Goal: Browse casually

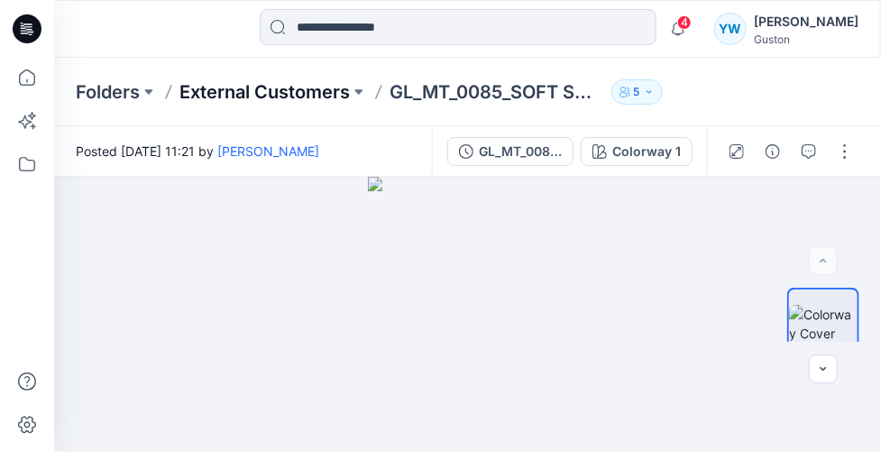
click at [289, 99] on p "External Customers" at bounding box center [264, 91] width 170 height 25
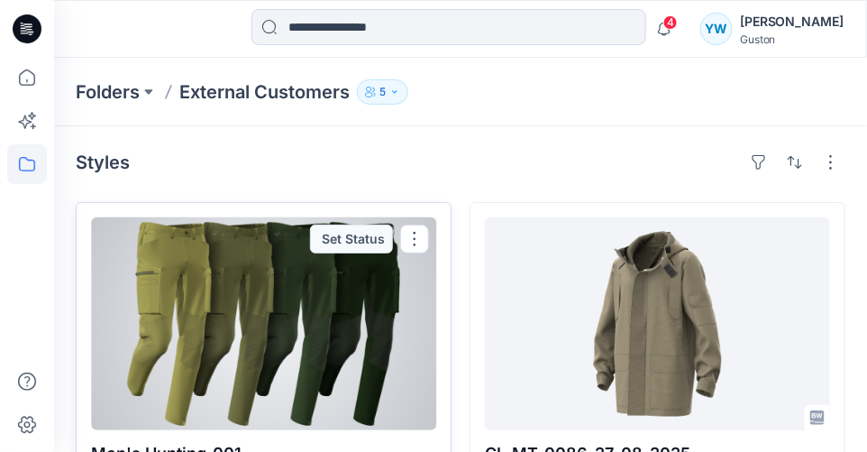
click at [304, 271] on div at bounding box center [263, 323] width 345 height 213
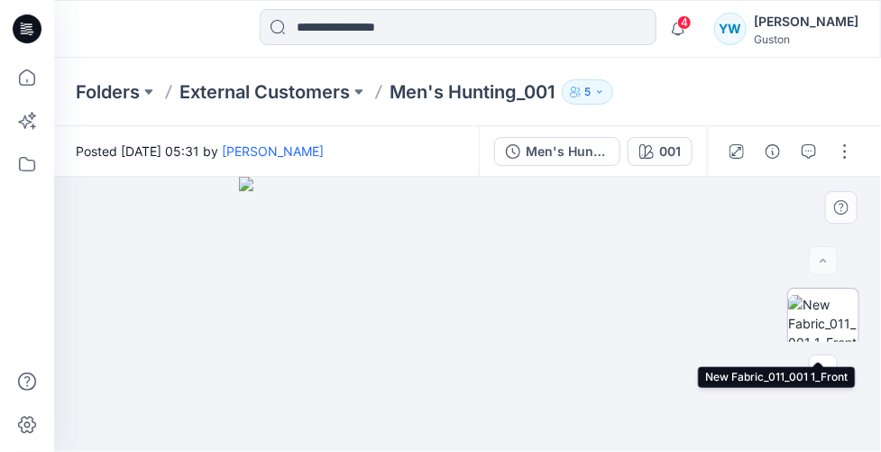
click at [809, 307] on img at bounding box center [823, 323] width 70 height 57
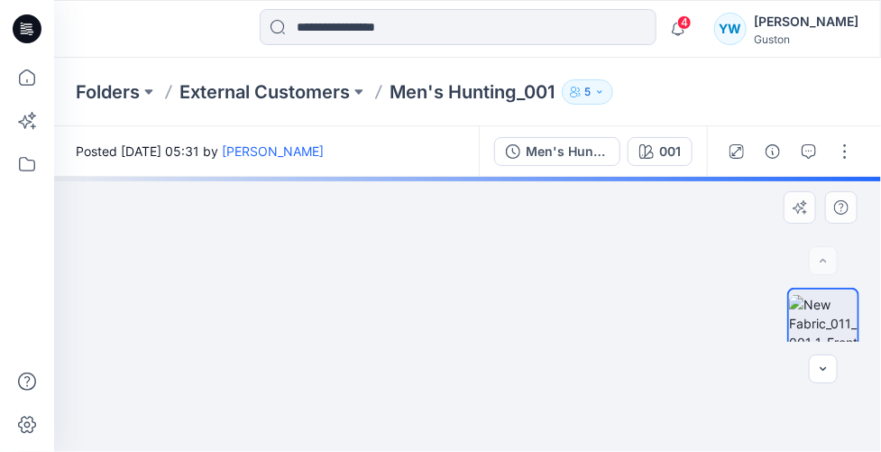
drag, startPoint x: 572, startPoint y: 270, endPoint x: 438, endPoint y: 398, distance: 184.9
drag, startPoint x: 401, startPoint y: 264, endPoint x: 445, endPoint y: 382, distance: 125.8
drag, startPoint x: 410, startPoint y: 255, endPoint x: 458, endPoint y: 362, distance: 116.6
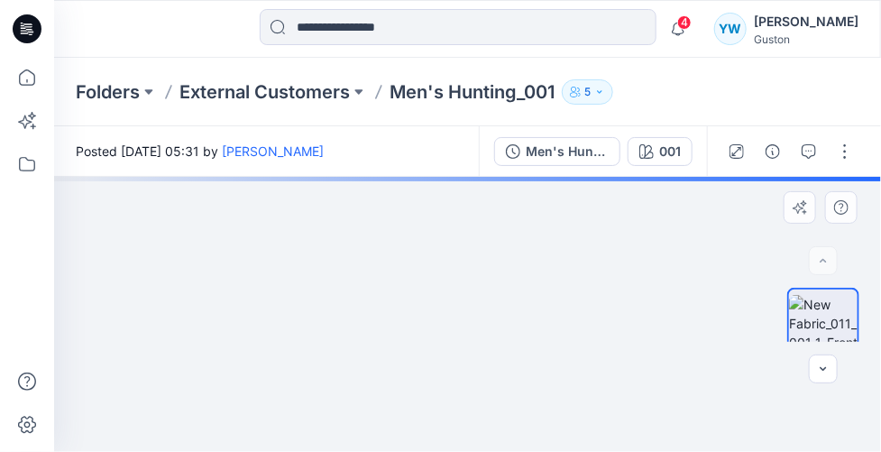
click at [458, 362] on img at bounding box center [427, 28] width 2128 height 847
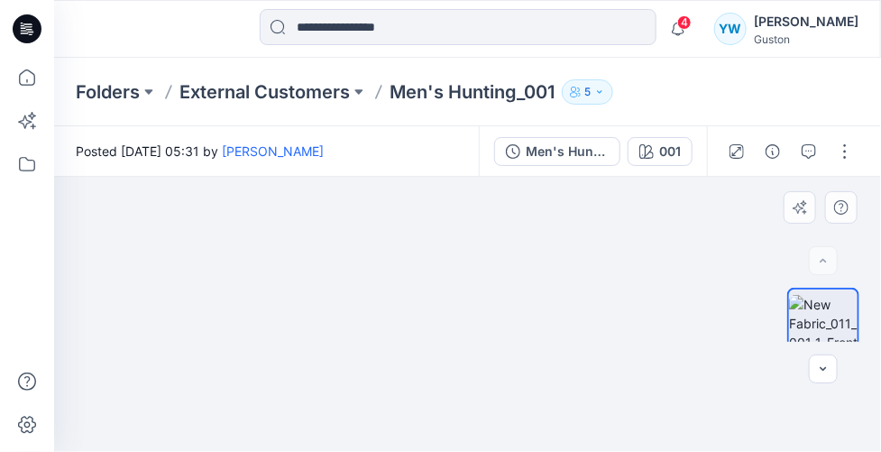
drag, startPoint x: 516, startPoint y: 273, endPoint x: 372, endPoint y: 344, distance: 160.1
click at [372, 344] on img at bounding box center [312, 207] width 1201 height 490
drag, startPoint x: 418, startPoint y: 296, endPoint x: 493, endPoint y: 390, distance: 120.5
click at [493, 390] on img at bounding box center [381, 251] width 1201 height 402
drag, startPoint x: 448, startPoint y: 299, endPoint x: 472, endPoint y: 322, distance: 32.5
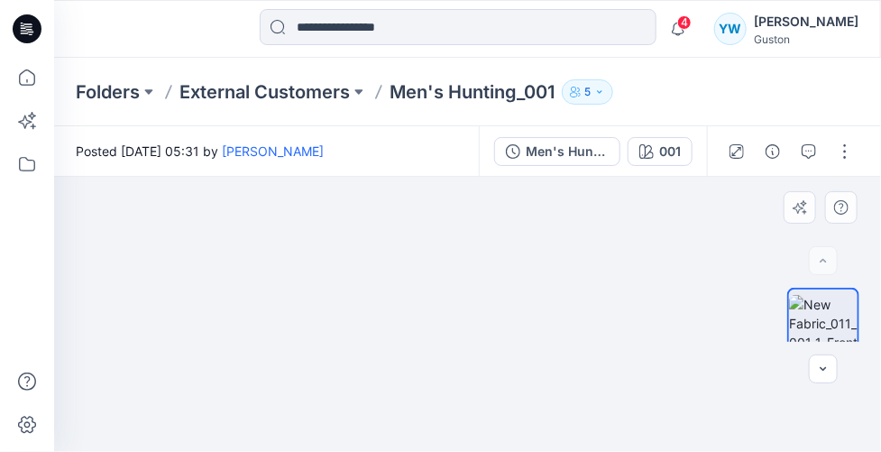
click at [472, 322] on img at bounding box center [412, 272] width 1201 height 360
drag, startPoint x: 498, startPoint y: 338, endPoint x: 627, endPoint y: 265, distance: 148.2
click at [627, 265] on img at bounding box center [476, 228] width 1510 height 447
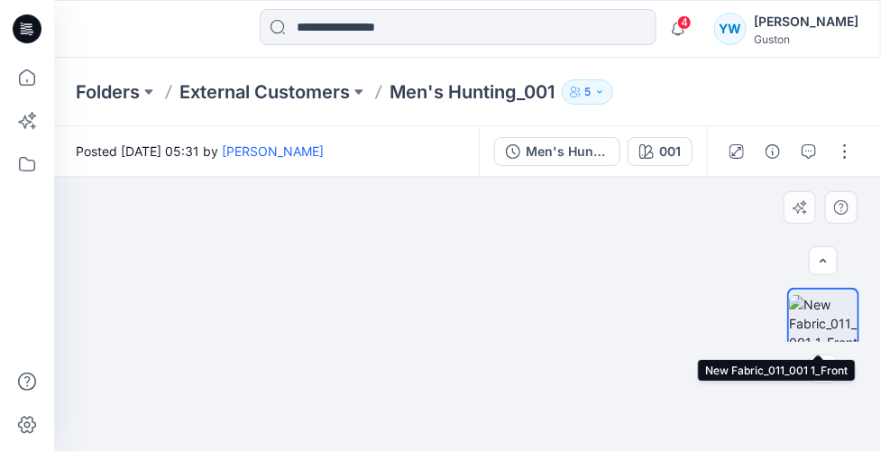
scroll to position [90, 0]
click at [835, 319] on img at bounding box center [823, 316] width 70 height 57
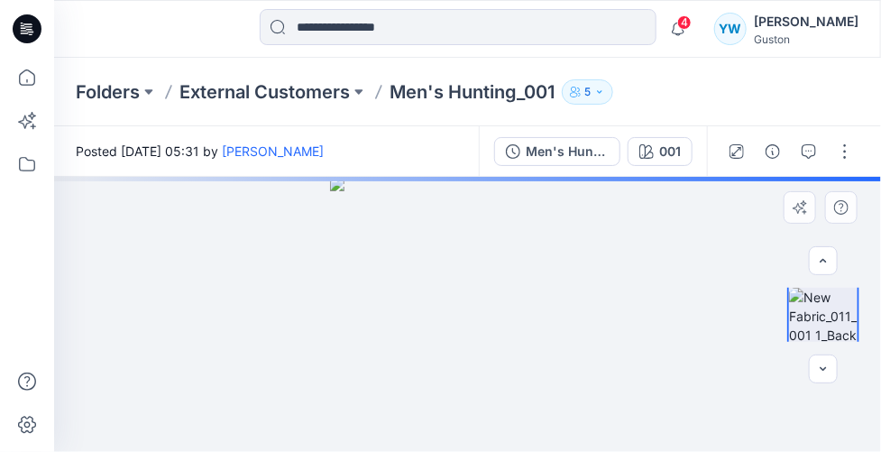
scroll to position [0, 0]
drag, startPoint x: 416, startPoint y: 233, endPoint x: 559, endPoint y: 371, distance: 199.0
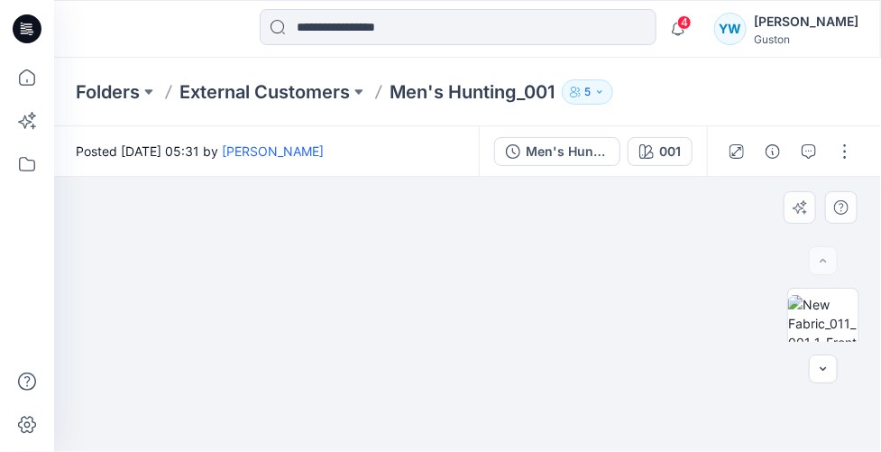
drag, startPoint x: 583, startPoint y: 284, endPoint x: 535, endPoint y: 436, distance: 159.7
drag, startPoint x: 521, startPoint y: 285, endPoint x: 537, endPoint y: 369, distance: 85.3
drag, startPoint x: 594, startPoint y: 237, endPoint x: 529, endPoint y: 362, distance: 140.4
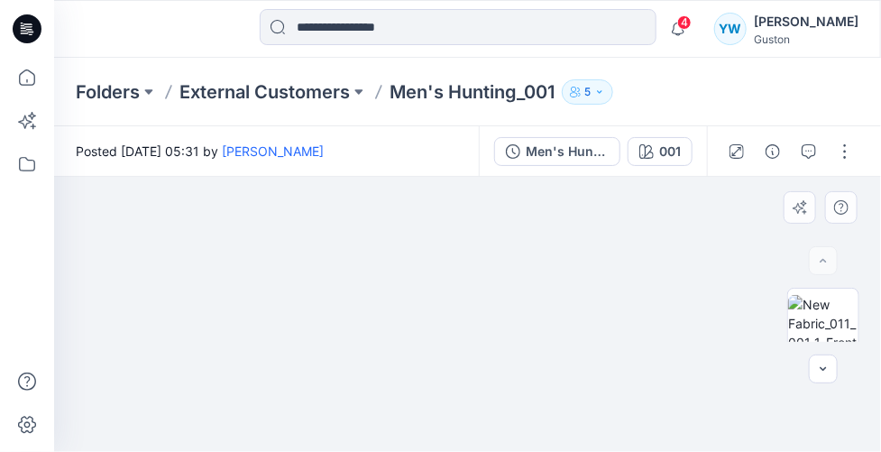
click at [529, 362] on img at bounding box center [575, 34] width 2436 height 835
drag, startPoint x: 562, startPoint y: 223, endPoint x: 465, endPoint y: 399, distance: 201.4
click at [465, 399] on img at bounding box center [542, 59] width 2436 height 785
drag, startPoint x: 498, startPoint y: 362, endPoint x: 492, endPoint y: 381, distance: 20.6
click at [492, 381] on img at bounding box center [443, 171] width 2436 height 561
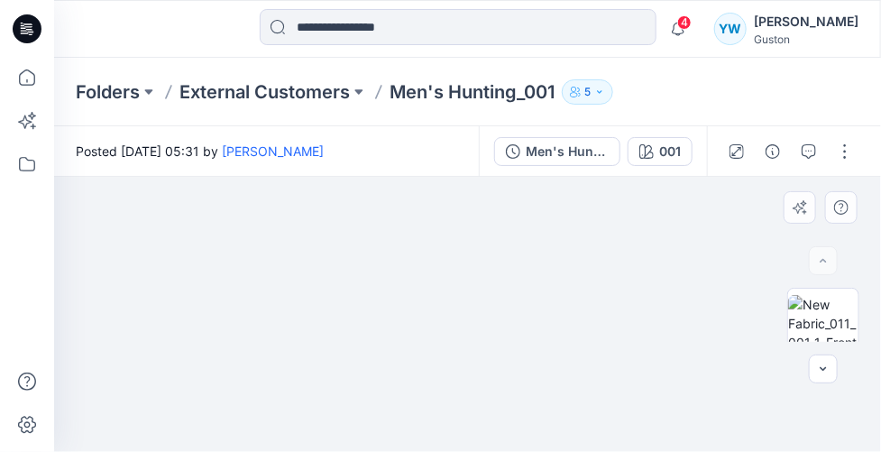
drag, startPoint x: 547, startPoint y: 328, endPoint x: 482, endPoint y: 264, distance: 91.2
click at [482, 264] on img at bounding box center [415, 62] width 4058 height 777
drag, startPoint x: 372, startPoint y: 271, endPoint x: 407, endPoint y: 344, distance: 81.1
click at [407, 344] on img at bounding box center [511, 291] width 970 height 322
click at [500, 302] on img at bounding box center [483, 301] width 970 height 300
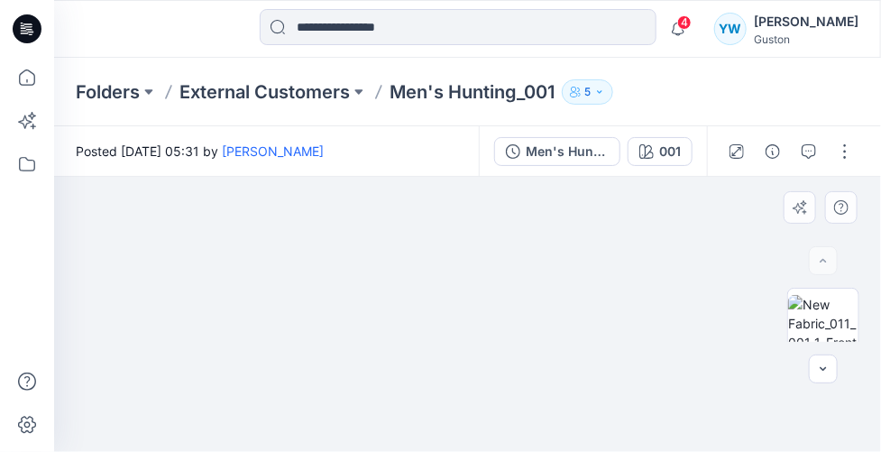
drag, startPoint x: 576, startPoint y: 318, endPoint x: 391, endPoint y: 221, distance: 208.9
click at [391, 221] on img at bounding box center [538, 251] width 2514 height 399
drag, startPoint x: 497, startPoint y: 291, endPoint x: 502, endPoint y: 207, distance: 84.0
click at [502, 207] on img at bounding box center [445, 223] width 2514 height 456
drag, startPoint x: 571, startPoint y: 262, endPoint x: 592, endPoint y: 238, distance: 32.0
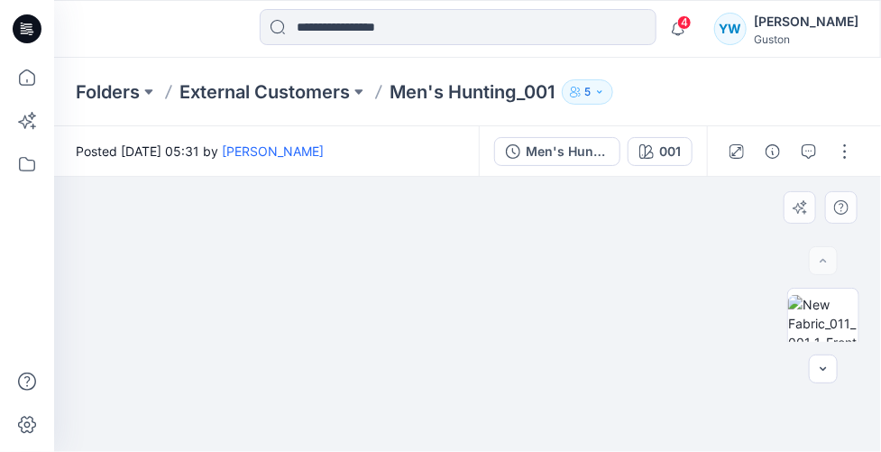
click at [592, 238] on img at bounding box center [550, 129] width 2514 height 645
drag, startPoint x: 526, startPoint y: 307, endPoint x: 534, endPoint y: 298, distance: 12.8
click at [533, 298] on img at bounding box center [550, 129] width 2514 height 645
drag, startPoint x: 559, startPoint y: 361, endPoint x: 641, endPoint y: 227, distance: 156.7
click at [648, 216] on img at bounding box center [619, 76] width 2514 height 752
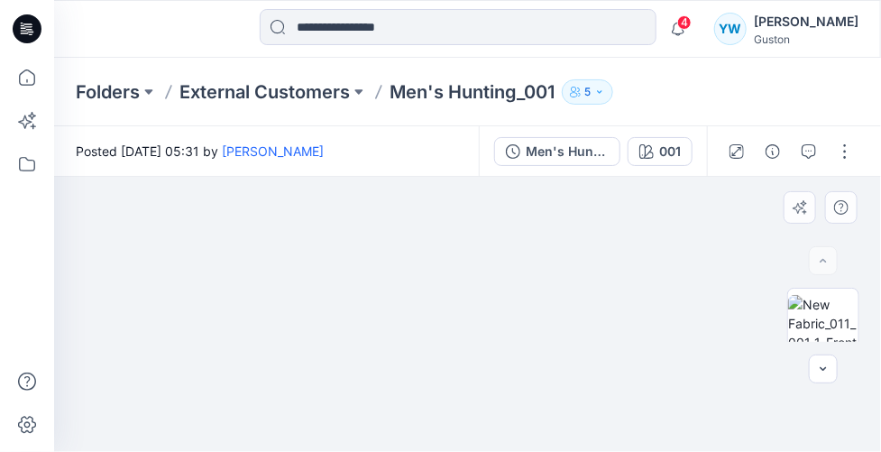
drag, startPoint x: 543, startPoint y: 328, endPoint x: 546, endPoint y: 290, distance: 38.0
click at [552, 274] on img at bounding box center [693, 12] width 2514 height 879
drag, startPoint x: 528, startPoint y: 388, endPoint x: 545, endPoint y: 268, distance: 121.0
drag, startPoint x: 546, startPoint y: 325, endPoint x: 514, endPoint y: 265, distance: 67.8
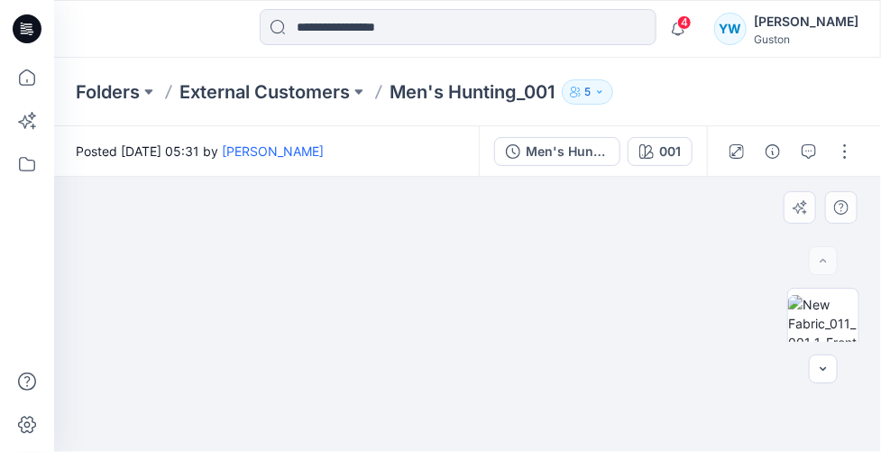
drag, startPoint x: 528, startPoint y: 339, endPoint x: 506, endPoint y: 225, distance: 115.7
drag, startPoint x: 516, startPoint y: 343, endPoint x: 466, endPoint y: 234, distance: 119.0
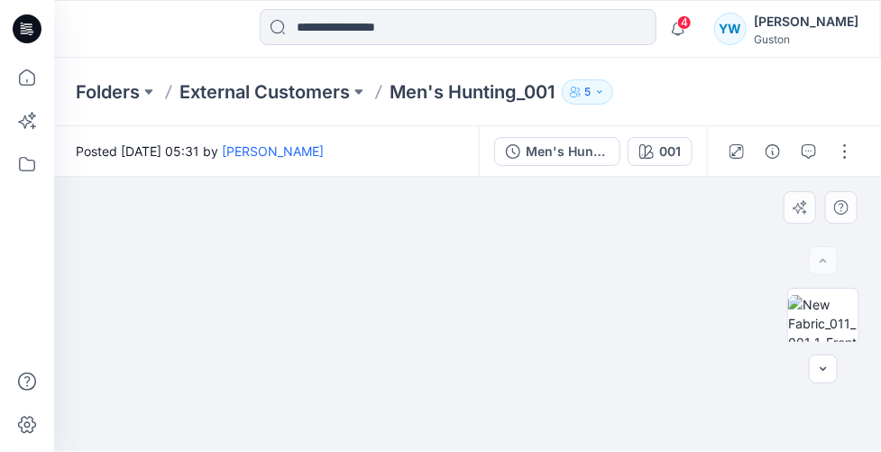
drag, startPoint x: 490, startPoint y: 344, endPoint x: 486, endPoint y: 248, distance: 96.6
drag, startPoint x: 501, startPoint y: 323, endPoint x: 471, endPoint y: 246, distance: 82.6
drag, startPoint x: 515, startPoint y: 361, endPoint x: 452, endPoint y: 236, distance: 139.5
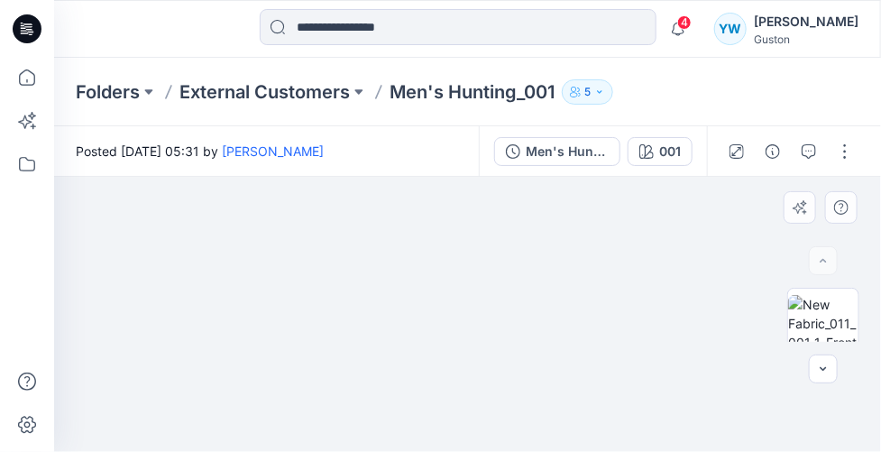
drag, startPoint x: 490, startPoint y: 358, endPoint x: 436, endPoint y: 254, distance: 116.6
drag, startPoint x: 468, startPoint y: 342, endPoint x: 431, endPoint y: 216, distance: 130.7
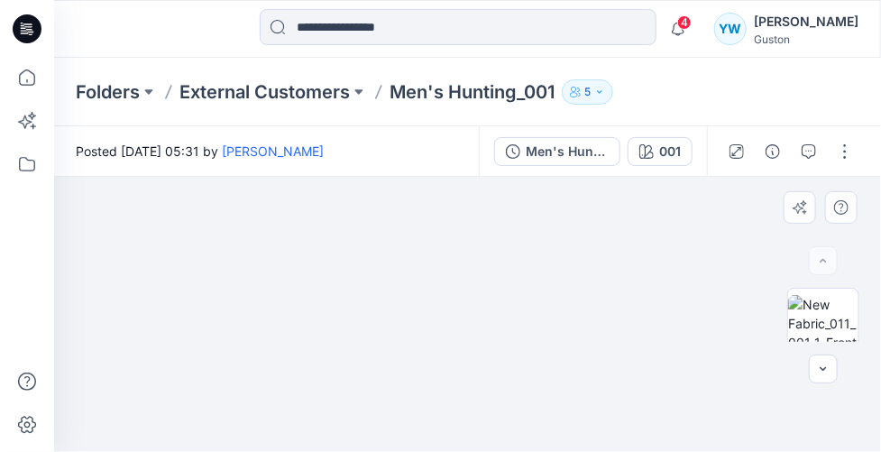
drag
click at [449, 155] on div "Posted [DATE] 05:31 by [PERSON_NAME] Men's Hunting 001 001 Loading... Material …" at bounding box center [467, 289] width 827 height 326
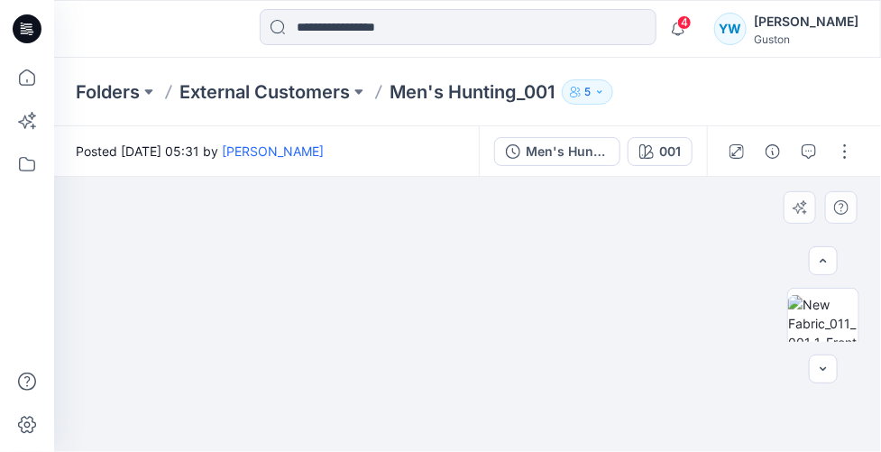
scroll to position [36, 0]
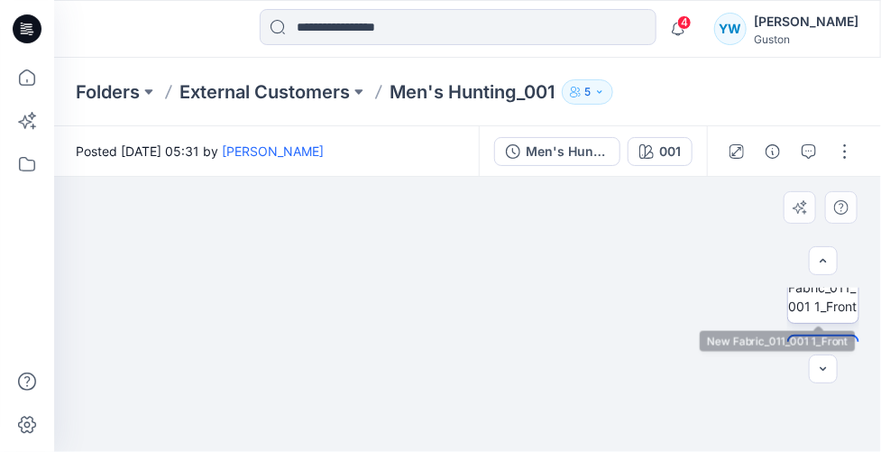
click at [823, 307] on img at bounding box center [823, 287] width 70 height 57
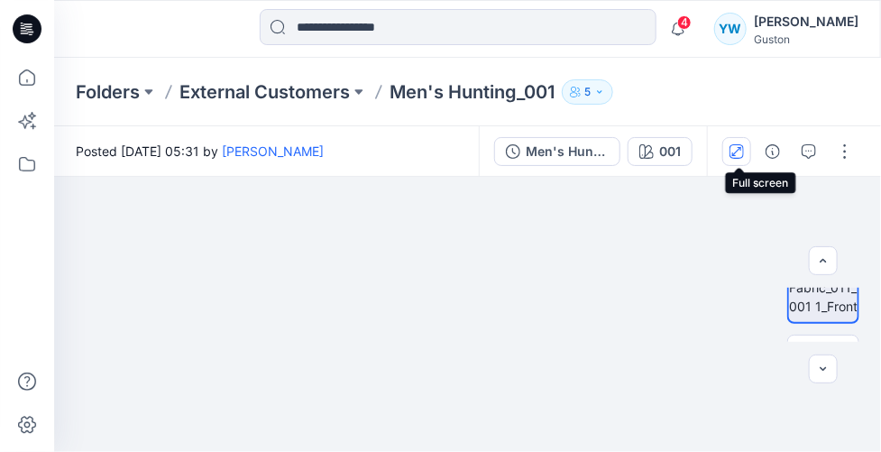
click at [739, 147] on icon "button" at bounding box center [737, 151] width 14 height 14
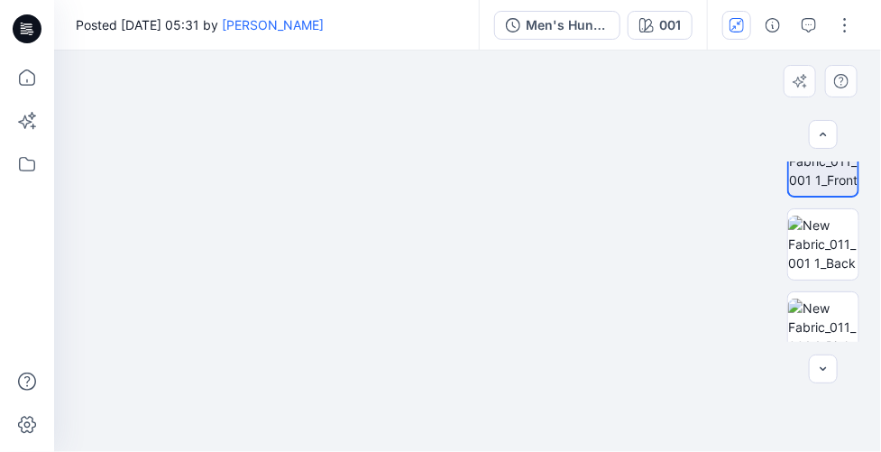
click at [572, 335] on img at bounding box center [417, 217] width 998 height 470
click at [516, 204] on img at bounding box center [506, 226] width 998 height 451
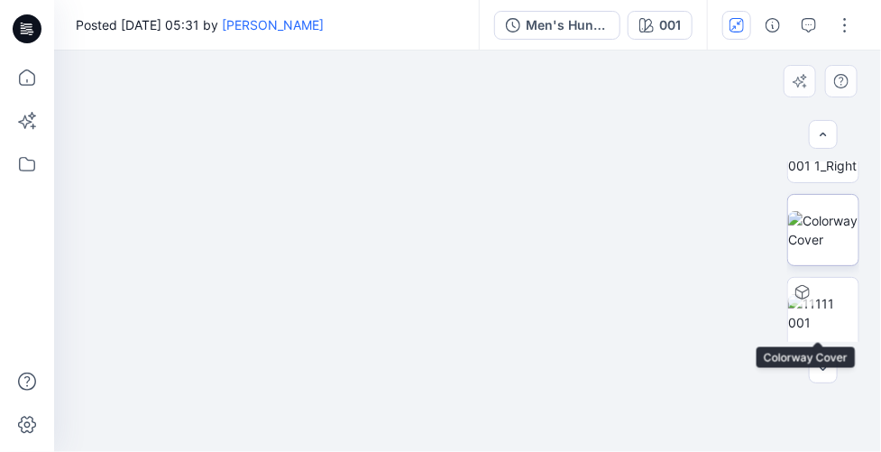
scroll to position [126, 0]
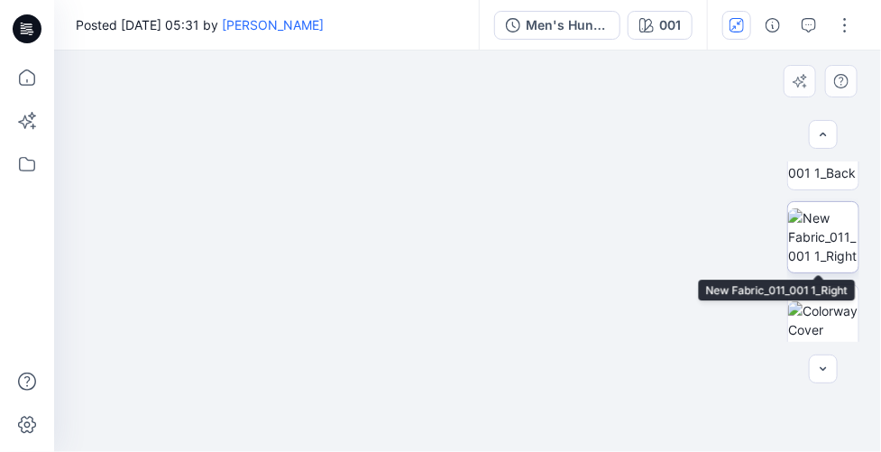
click at [828, 232] on img at bounding box center [823, 236] width 70 height 57
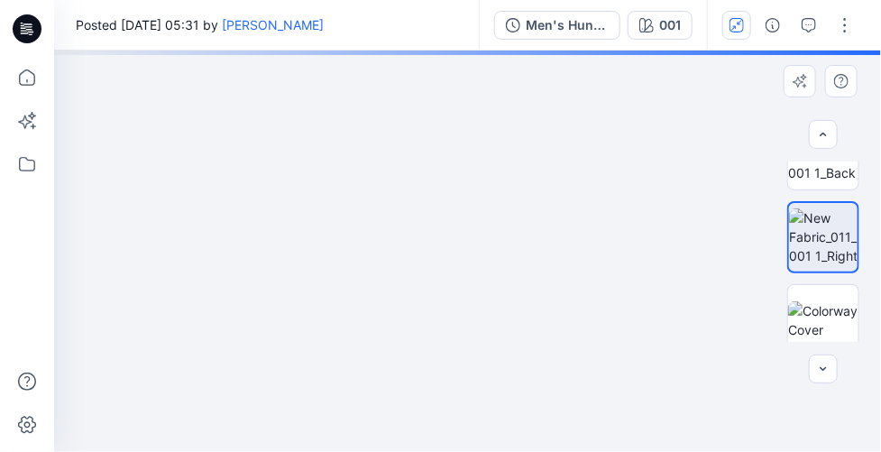
click at [538, 348] on img at bounding box center [479, 39] width 2192 height 823
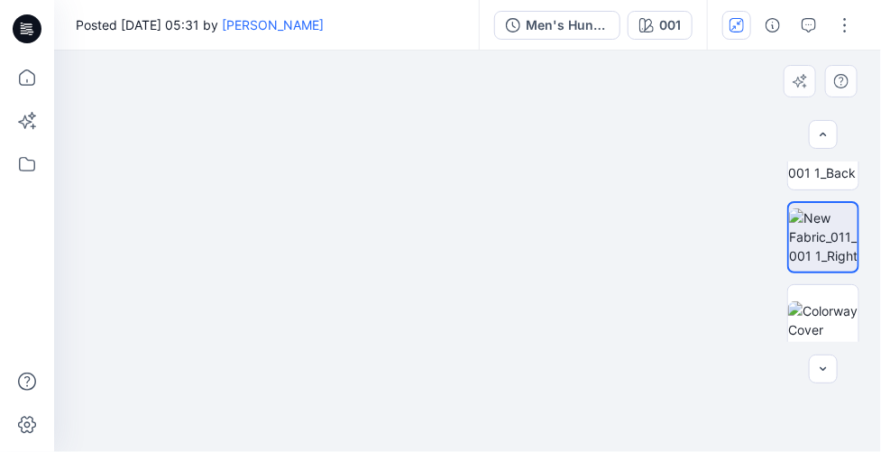
click at [498, 348] on img at bounding box center [301, 188] width 2491 height 528
click at [438, 127] on img at bounding box center [375, 131] width 1297 height 641
click at [599, 123] on img at bounding box center [482, 26] width 1297 height 852
click at [603, 297] on img at bounding box center [475, 124] width 1297 height 656
click at [610, 308] on img at bounding box center [467, 124] width 1297 height 656
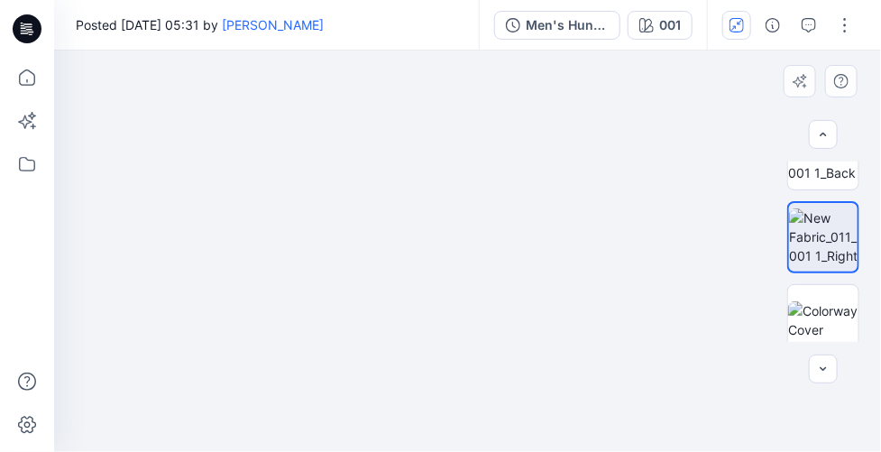
click at [545, 262] on img at bounding box center [478, 228] width 1297 height 447
click at [472, 157] on img at bounding box center [521, 182] width 3088 height 539
drag, startPoint x: 574, startPoint y: 156, endPoint x: 565, endPoint y: 144, distance: 14.8
click at [565, 144] on img at bounding box center [355, 60] width 2192 height 783
drag, startPoint x: 579, startPoint y: 187, endPoint x: 538, endPoint y: 151, distance: 53.7
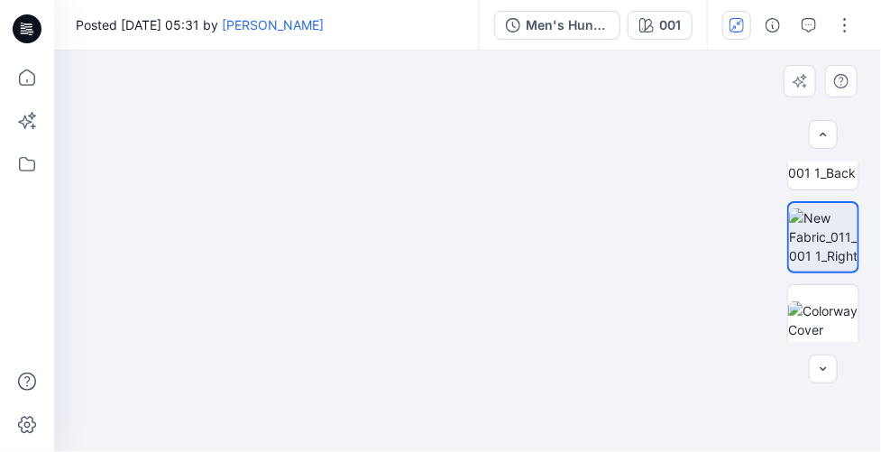
click at [538, 151] on img at bounding box center [311, 28] width 2192 height 848
drag, startPoint x: 584, startPoint y: 157, endPoint x: 592, endPoint y: 142, distance: 17.3
click at [592, 142] on img at bounding box center [339, 7] width 2192 height 890
drag, startPoint x: 533, startPoint y: 178, endPoint x: 443, endPoint y: 364, distance: 207.3
click at [443, 364] on img at bounding box center [382, 250] width 998 height 401
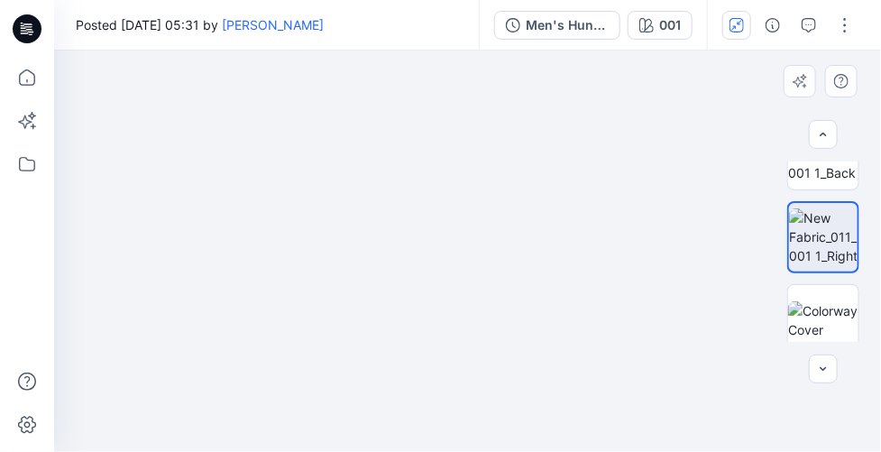
drag, startPoint x: 402, startPoint y: 267, endPoint x: 474, endPoint y: 271, distance: 72.2
click at [474, 271] on img at bounding box center [406, 250] width 998 height 401
drag, startPoint x: 610, startPoint y: 297, endPoint x: 455, endPoint y: 245, distance: 163.4
click at [455, 245] on img at bounding box center [314, 222] width 2491 height 461
drag, startPoint x: 589, startPoint y: 255, endPoint x: 549, endPoint y: 261, distance: 40.0
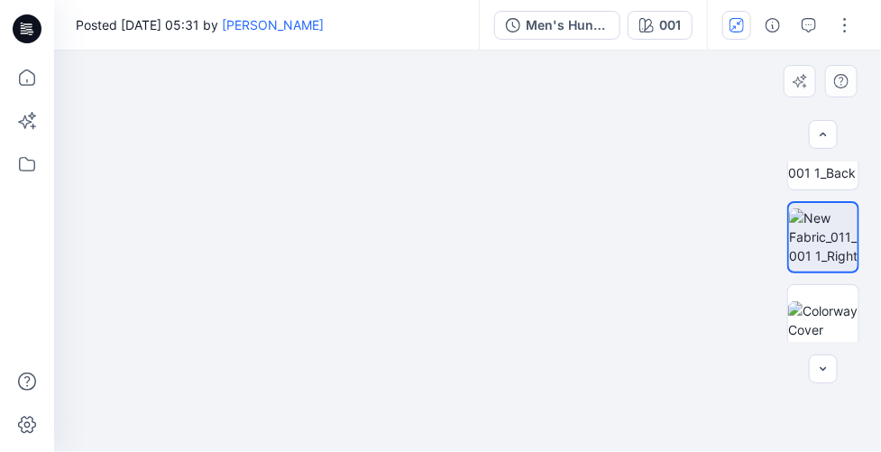
click at [549, 261] on img at bounding box center [467, 237] width 1297 height 427
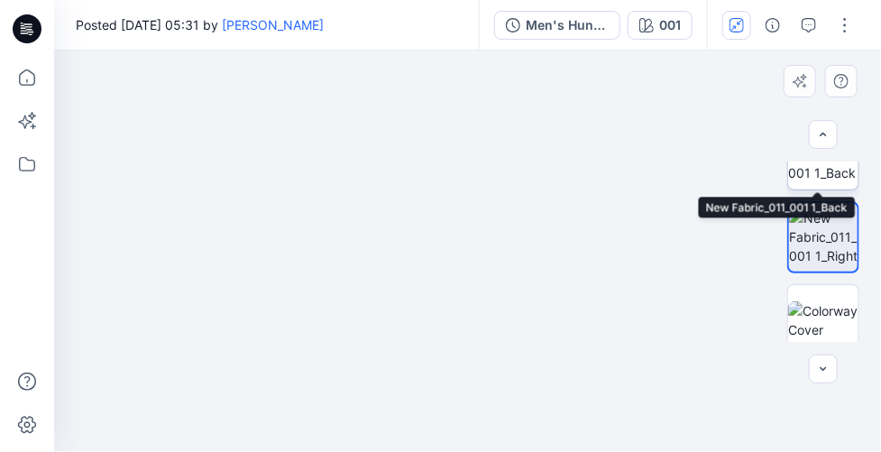
click at [819, 166] on img at bounding box center [823, 153] width 70 height 57
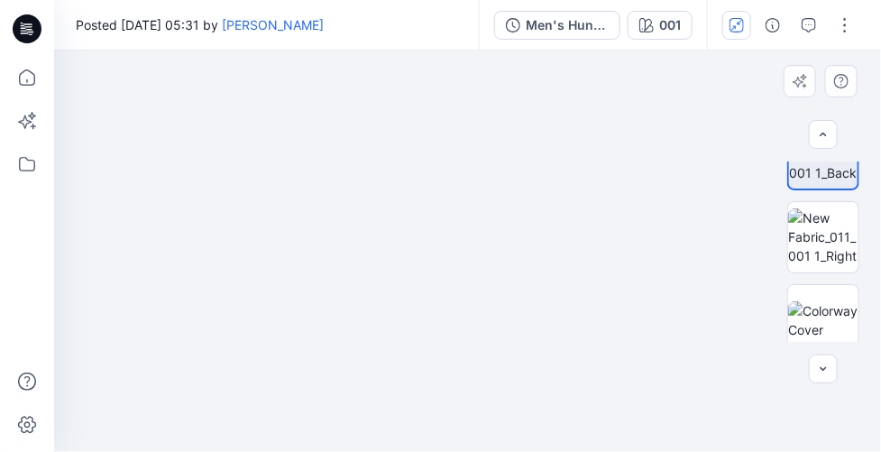
drag, startPoint x: 459, startPoint y: 280, endPoint x: 598, endPoint y: 85, distance: 239.9
click at [636, 23] on div "Posted [DATE] 05:31 by [PERSON_NAME] Men's Hunting 001 001 Loading... Material …" at bounding box center [467, 226] width 827 height 452
drag, startPoint x: 499, startPoint y: 253, endPoint x: 592, endPoint y: 51, distance: 222.3
click at [592, 51] on img at bounding box center [652, 77] width 3684 height 748
drag, startPoint x: 545, startPoint y: 290, endPoint x: 535, endPoint y: 139, distance: 151.8
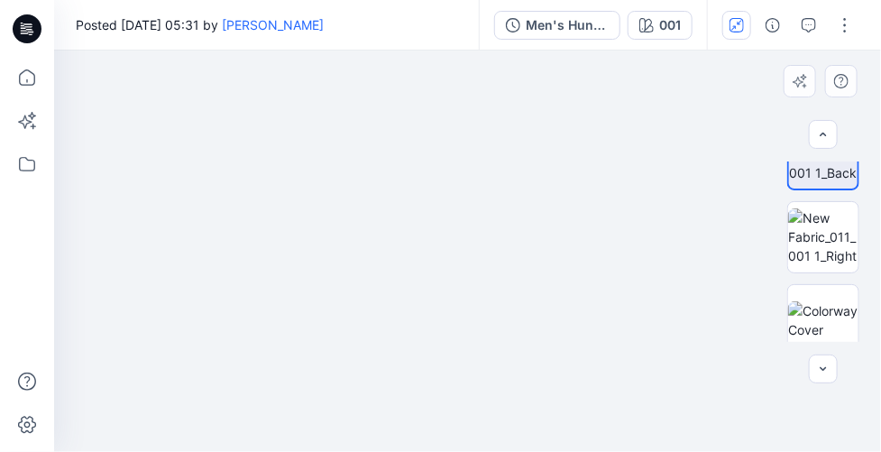
drag, startPoint x: 510, startPoint y: 288, endPoint x: 575, endPoint y: 96, distance: 202.7
drag, startPoint x: 545, startPoint y: 277, endPoint x: 570, endPoint y: 129, distance: 150.0
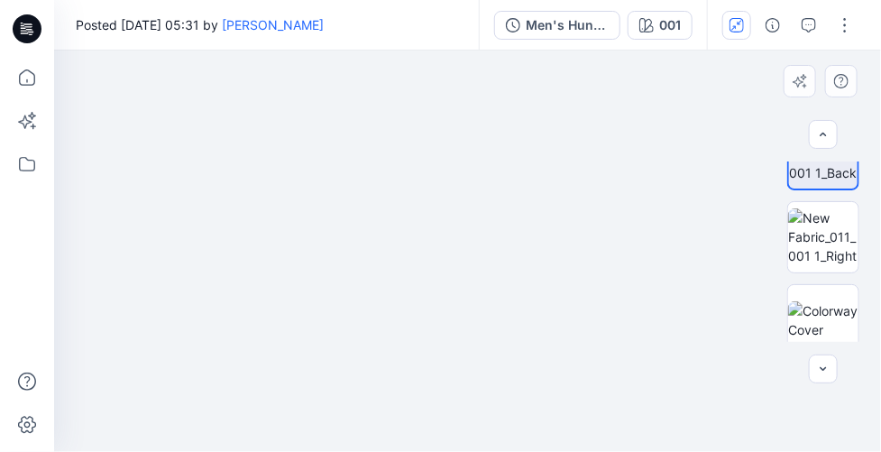
drag, startPoint x: 551, startPoint y: 289, endPoint x: 534, endPoint y: 179, distance: 110.4
drag, startPoint x: 534, startPoint y: 253, endPoint x: 487, endPoint y: 142, distance: 120.4
